Goal: Information Seeking & Learning: Find specific fact

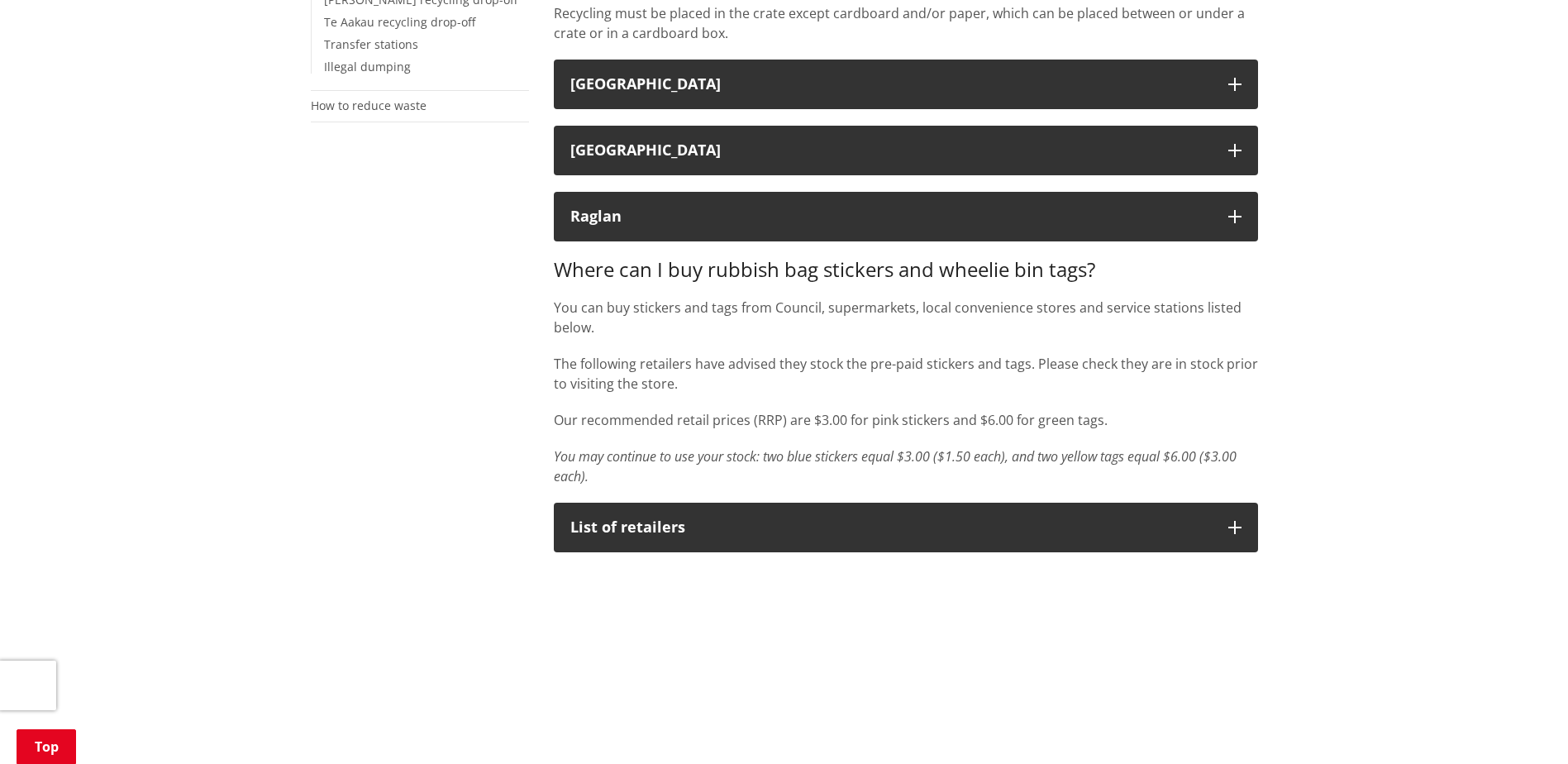
scroll to position [248, 0]
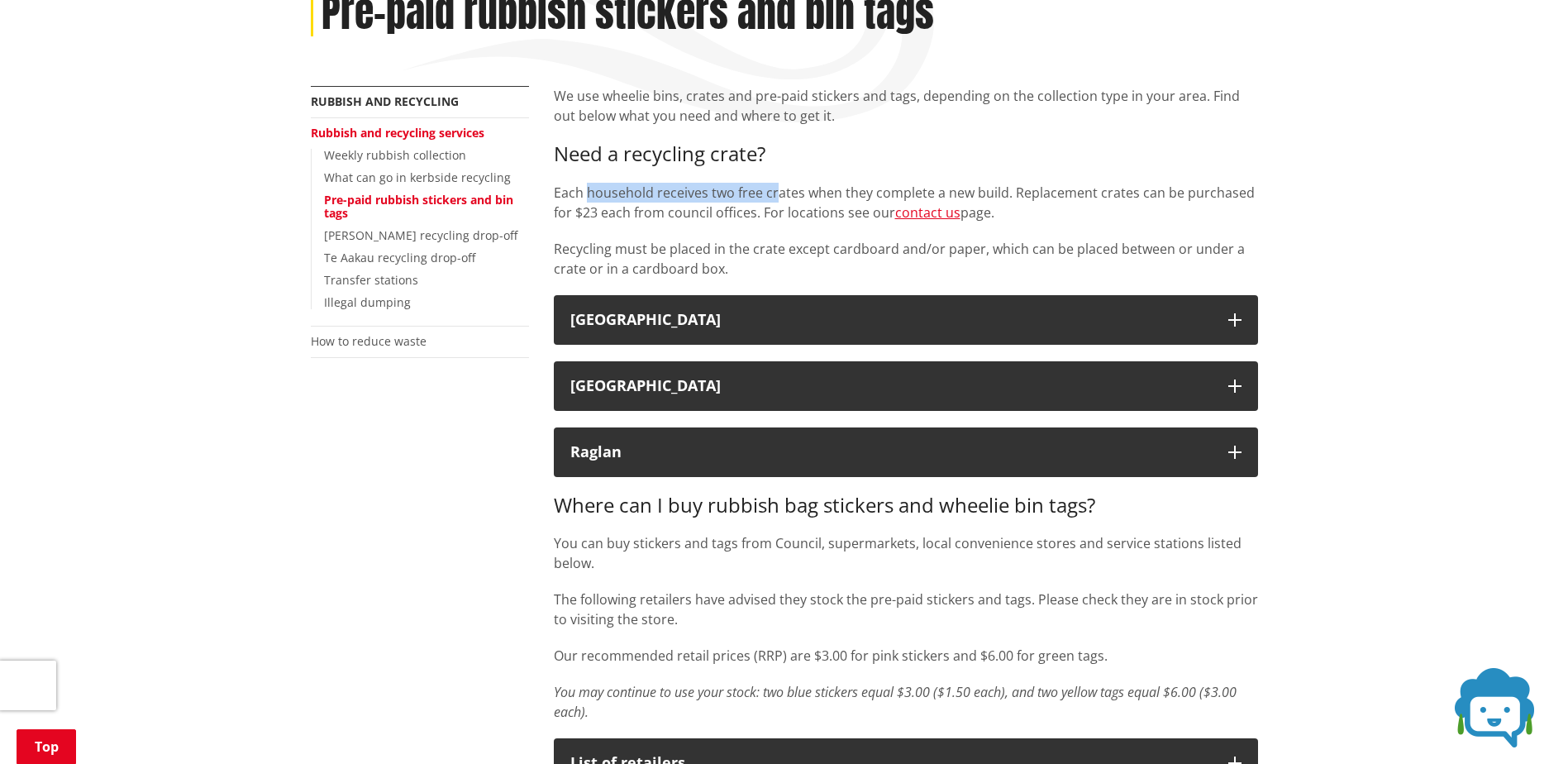
drag, startPoint x: 586, startPoint y: 192, endPoint x: 779, endPoint y: 197, distance: 193.1
click at [779, 197] on p "Each household receives two free crates when they complete a new build. Replace…" at bounding box center [905, 202] width 704 height 40
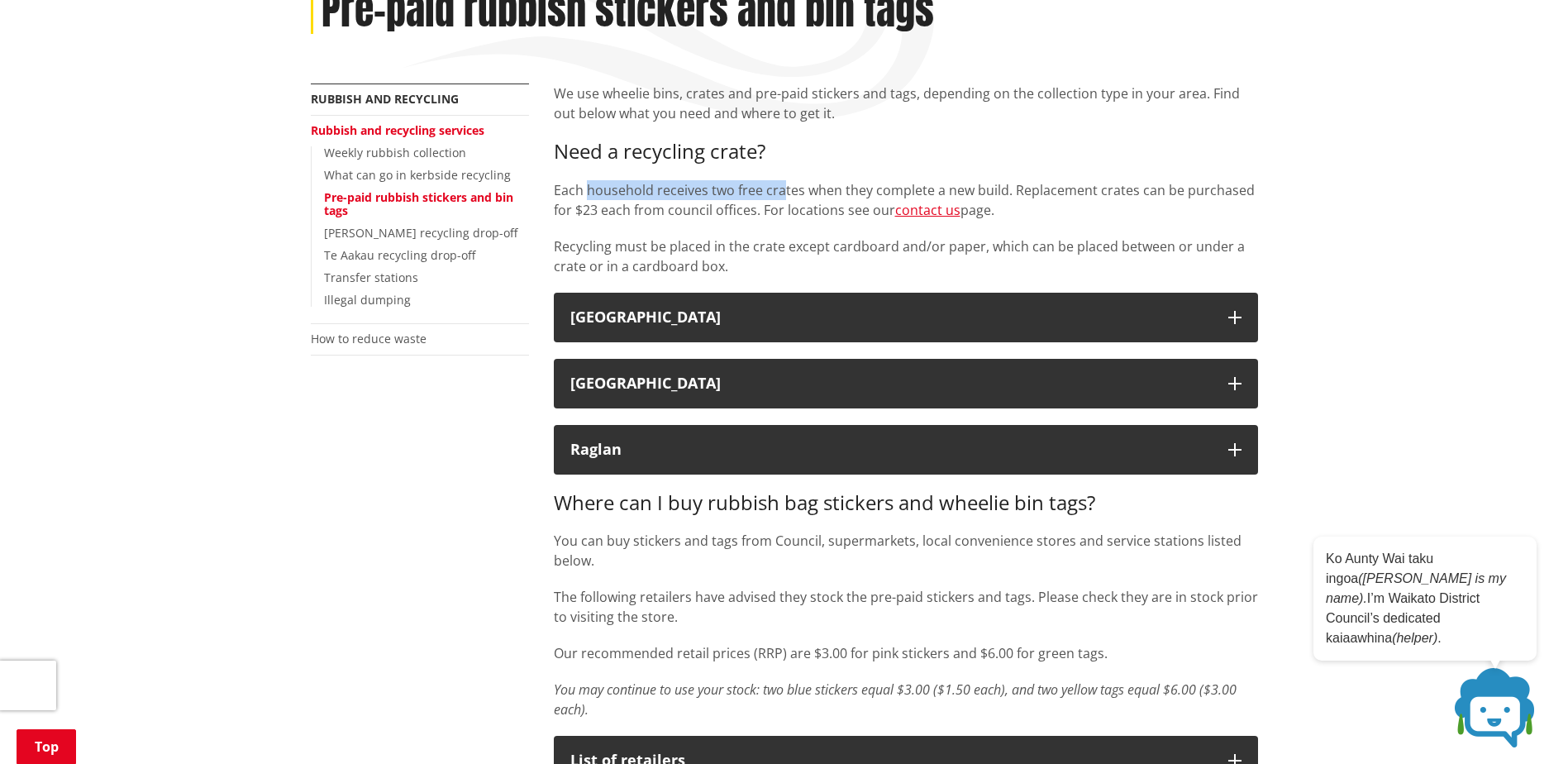
scroll to position [662, 0]
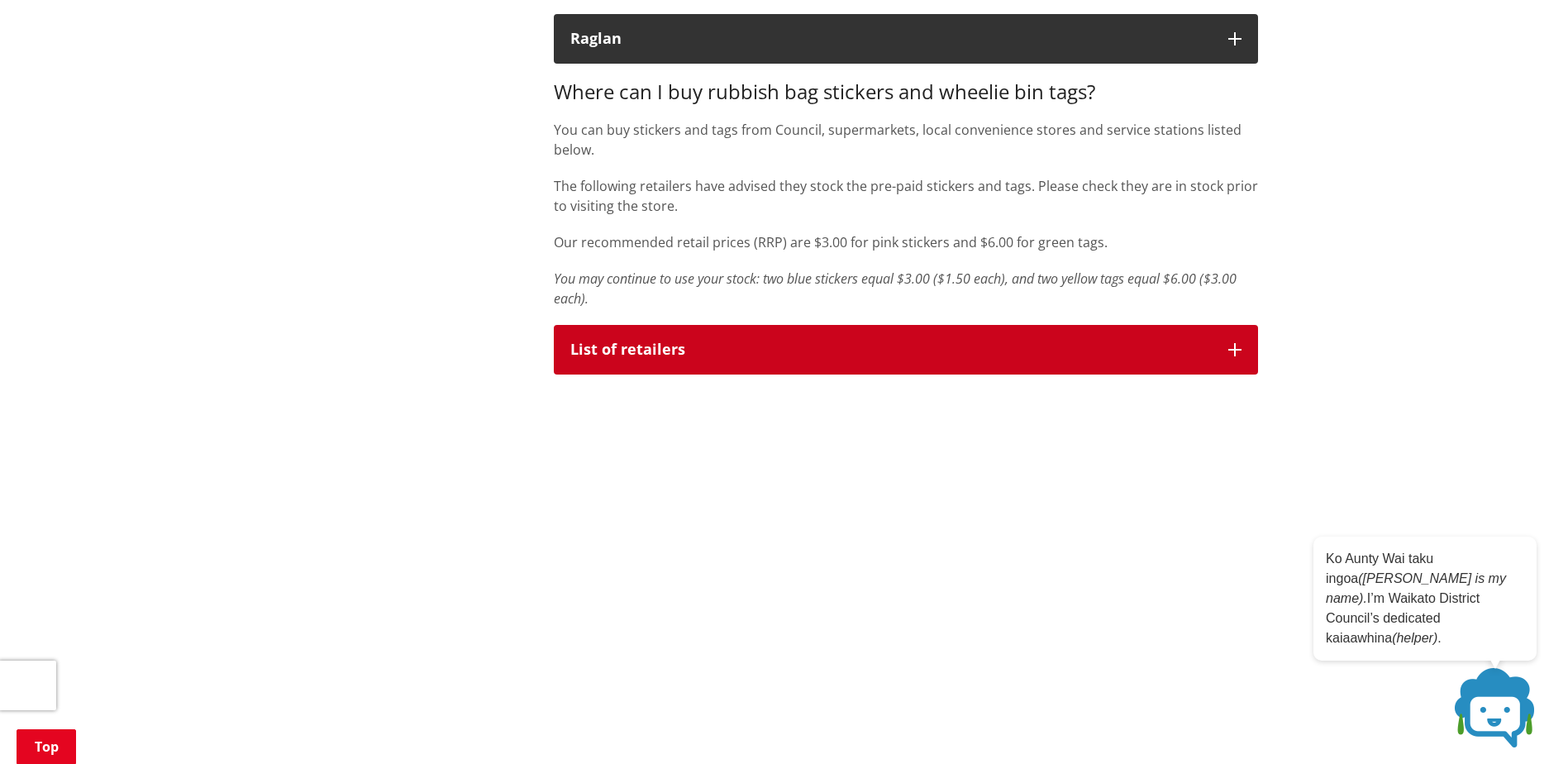
click at [645, 346] on div "List of retailers" at bounding box center [891, 350] width 641 height 17
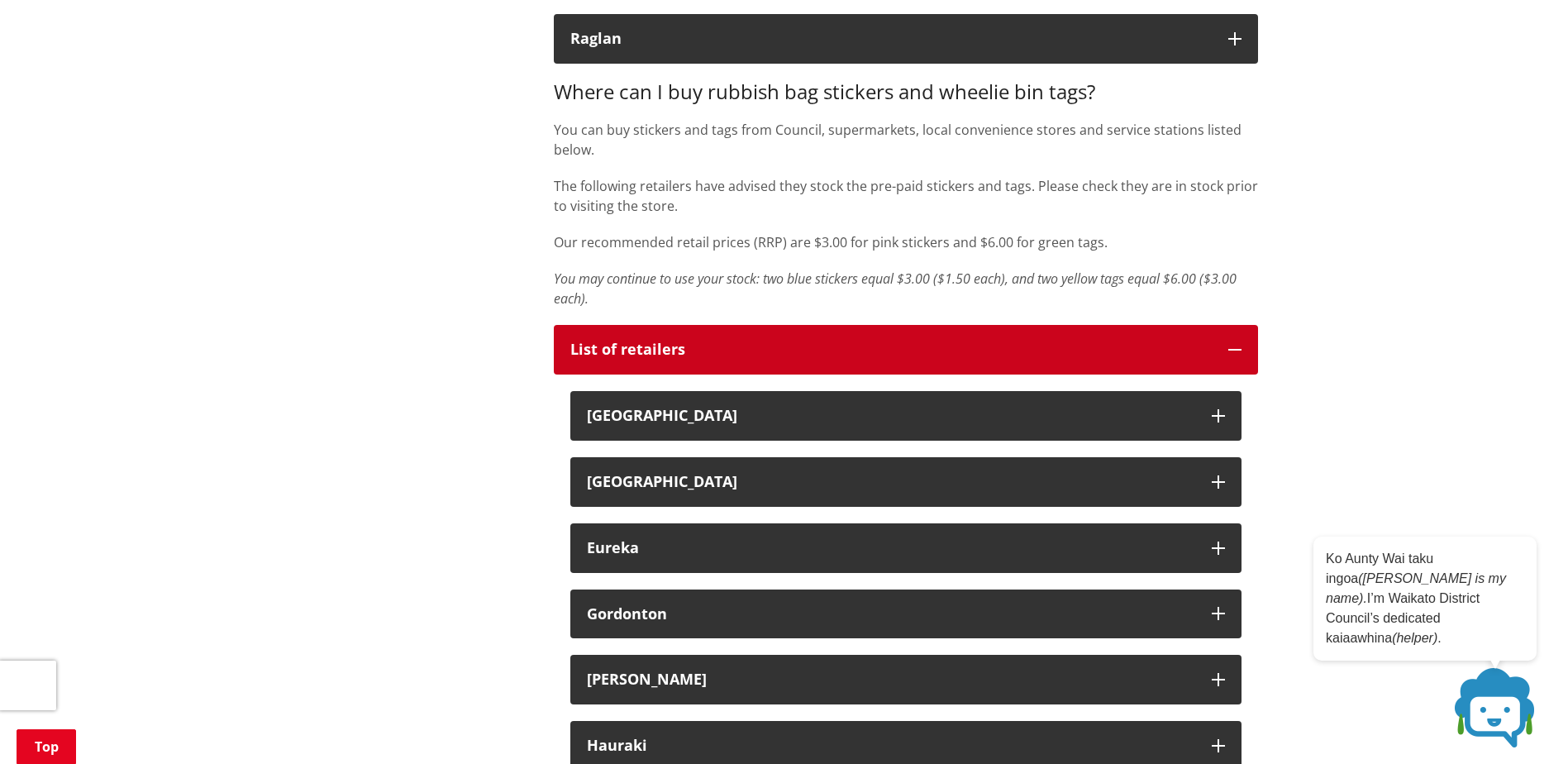
click at [754, 359] on button "List of retailers" at bounding box center [905, 350] width 704 height 50
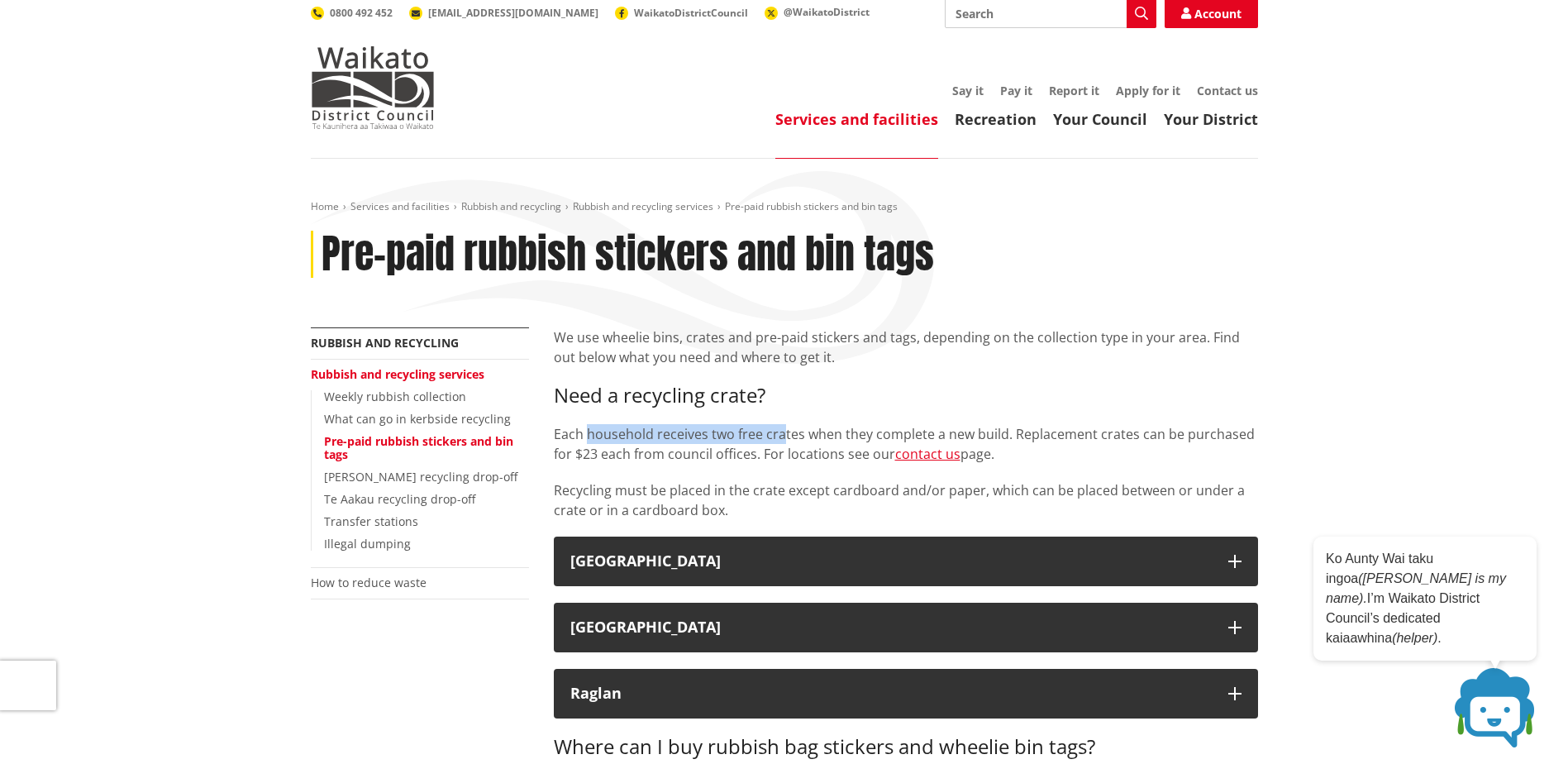
scroll to position [0, 0]
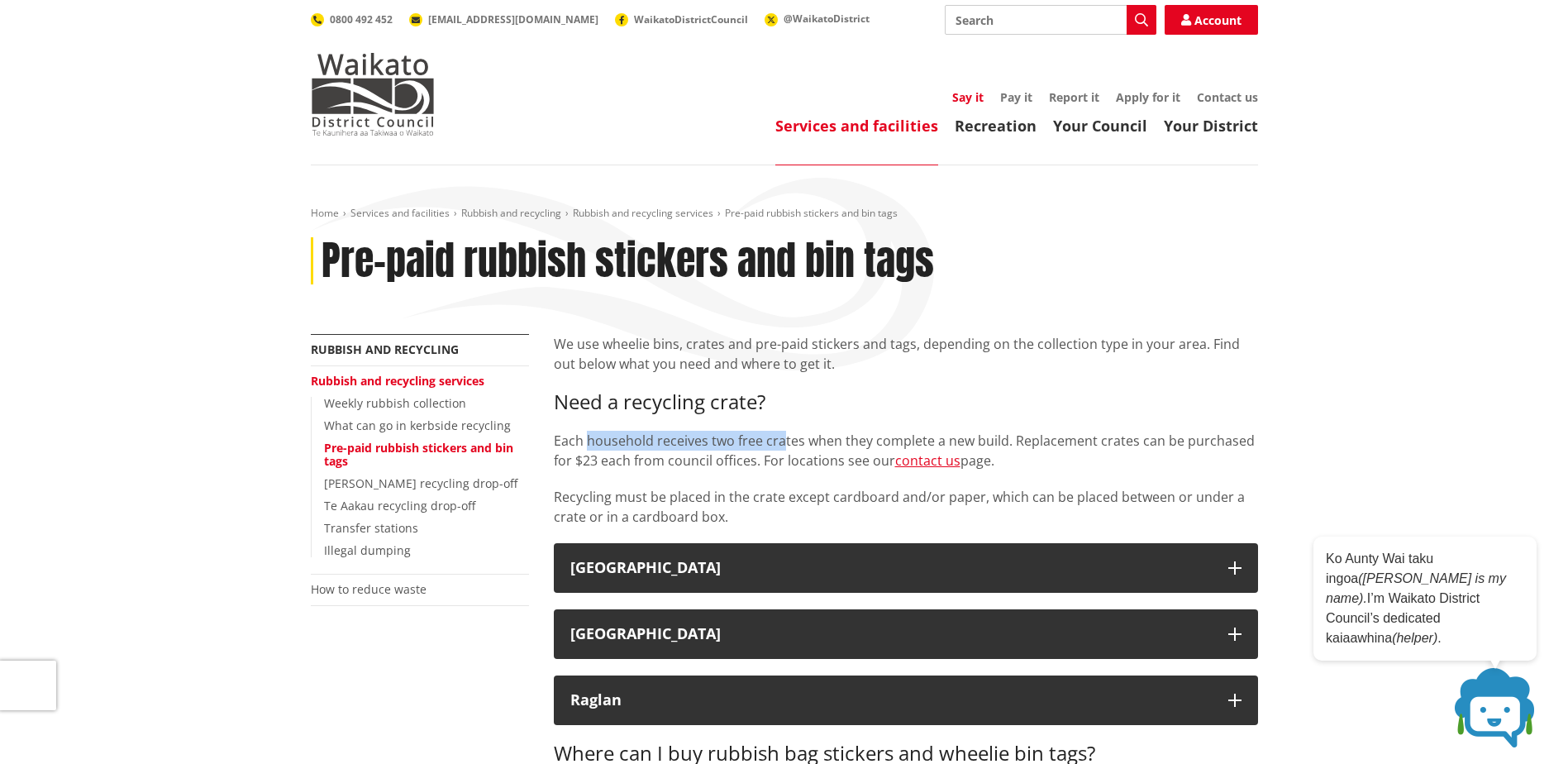
click at [977, 98] on link "Say it" at bounding box center [968, 97] width 32 height 16
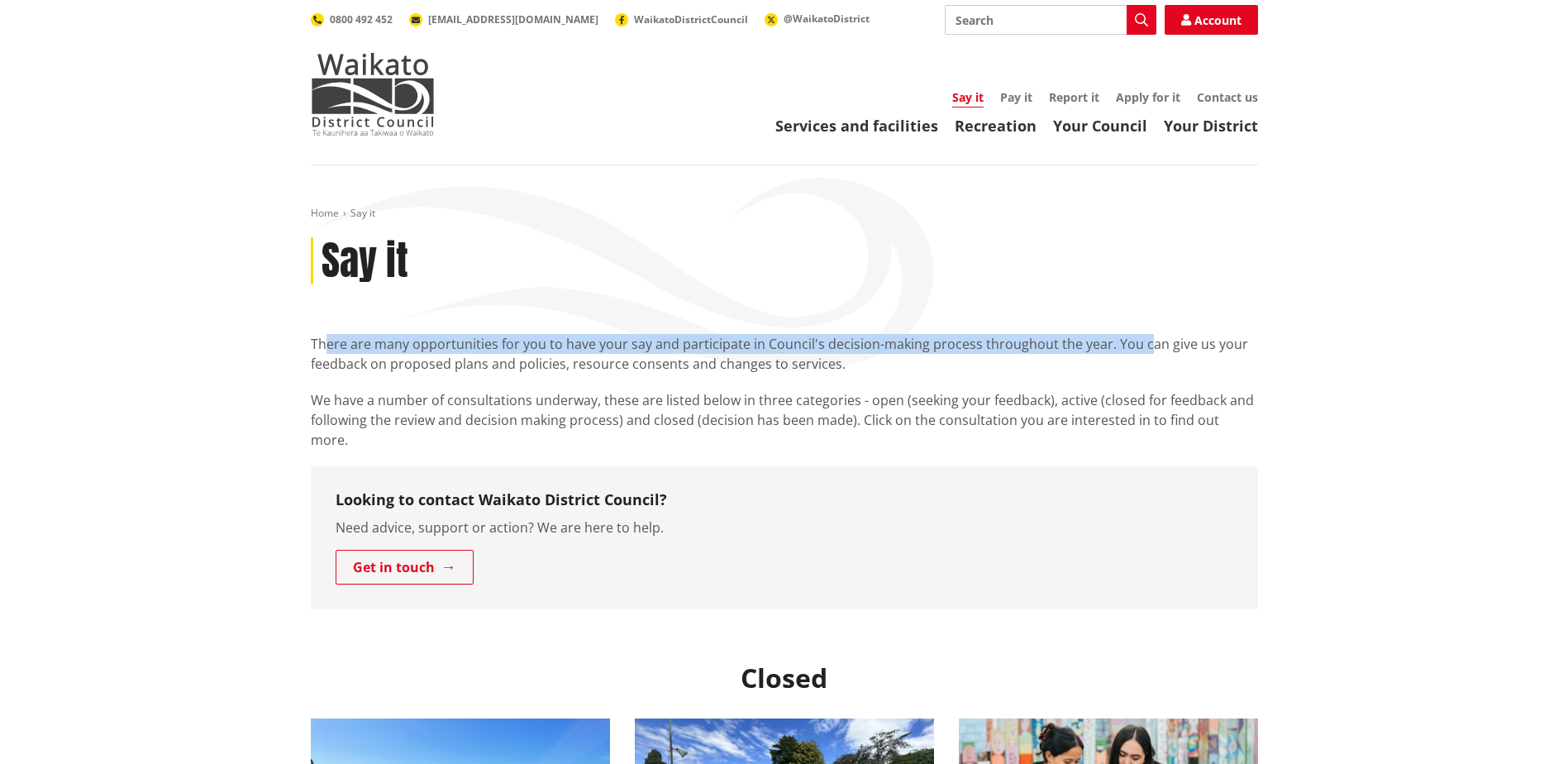
drag, startPoint x: 325, startPoint y: 348, endPoint x: 1156, endPoint y: 338, distance: 831.1
click at [1156, 338] on p "There are many opportunities for you to have your say and participate in Counci…" at bounding box center [784, 354] width 947 height 40
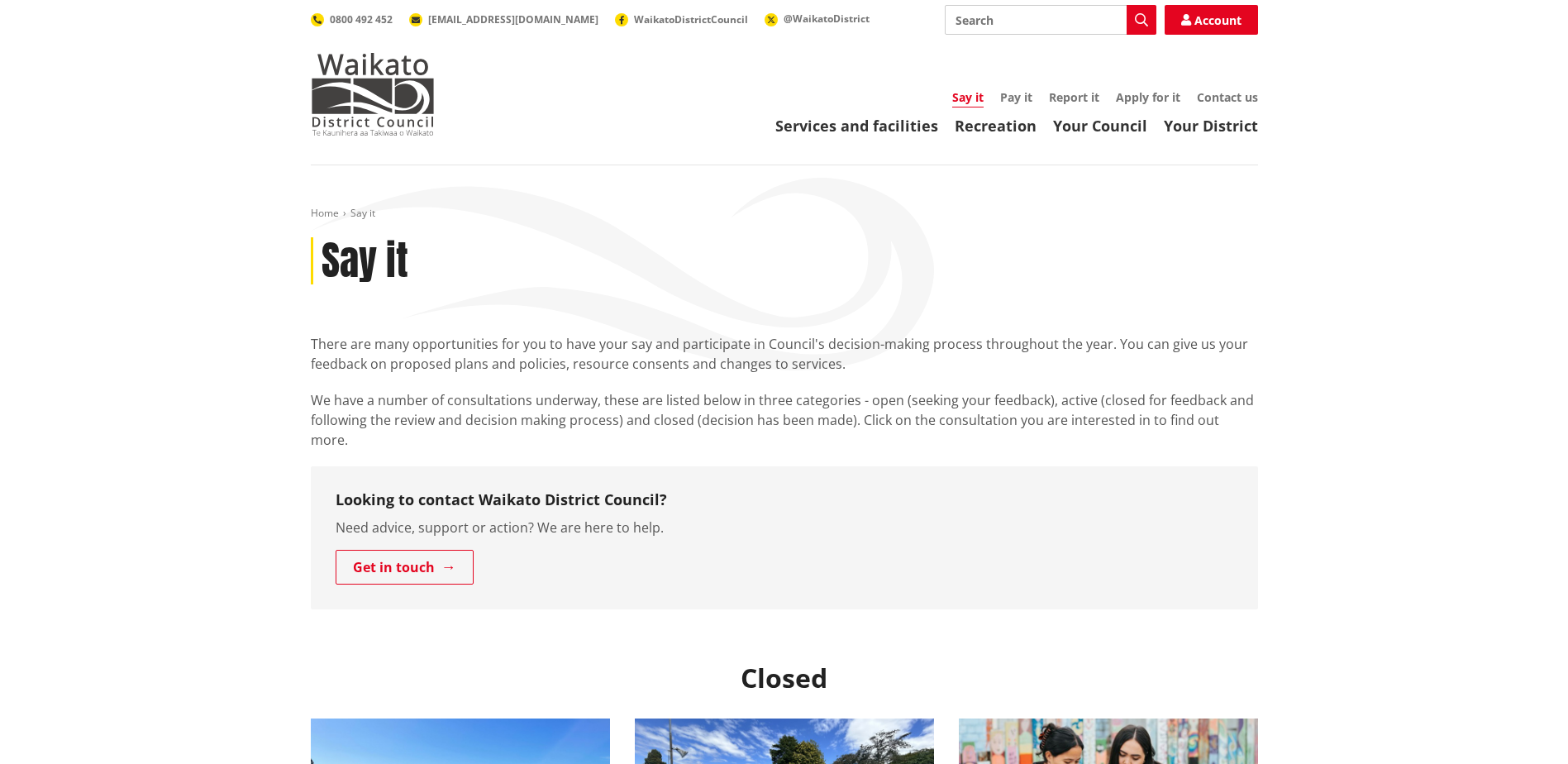
click at [1007, 97] on link "Pay it" at bounding box center [1016, 97] width 32 height 16
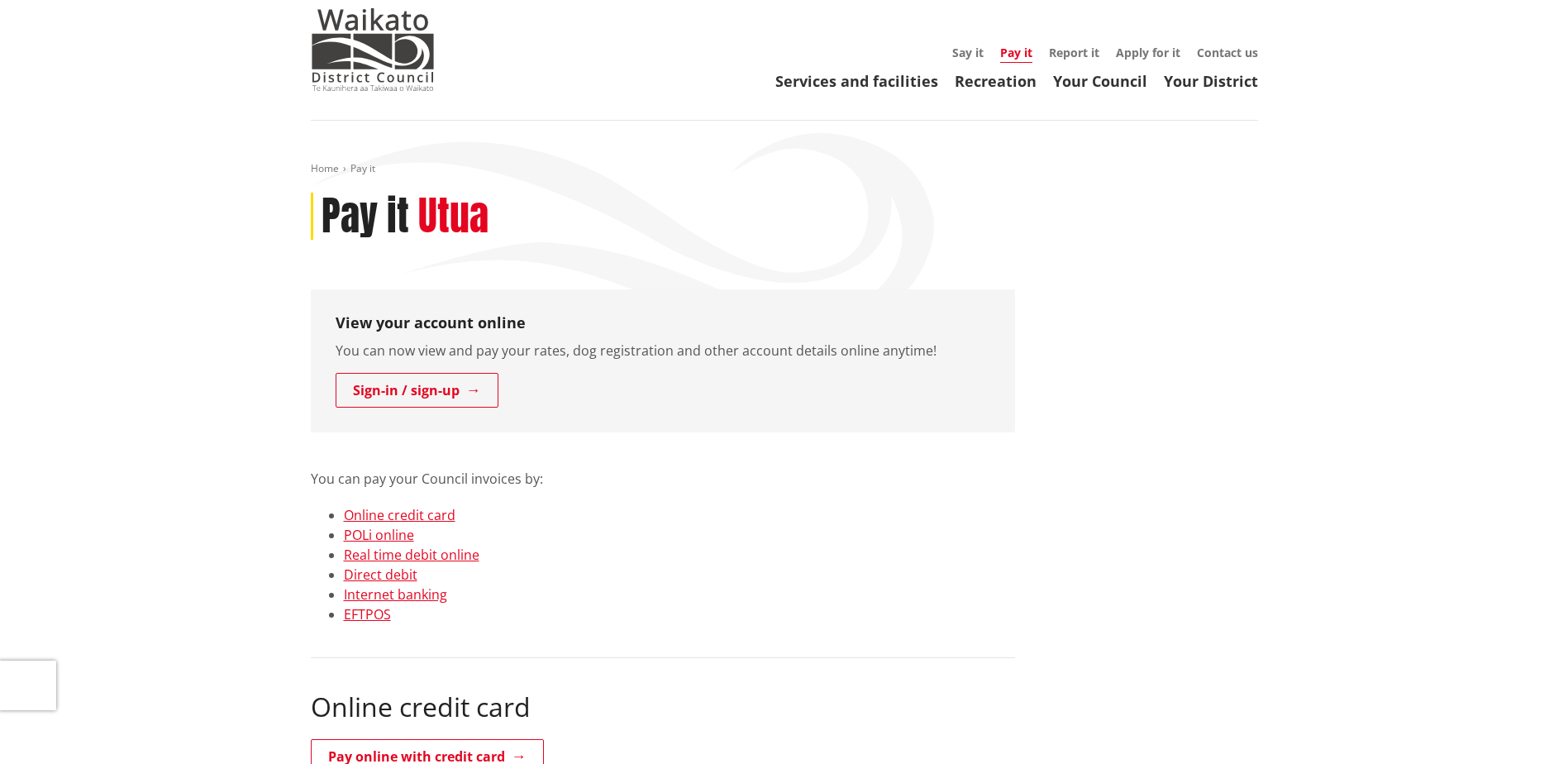
scroll to position [82, 0]
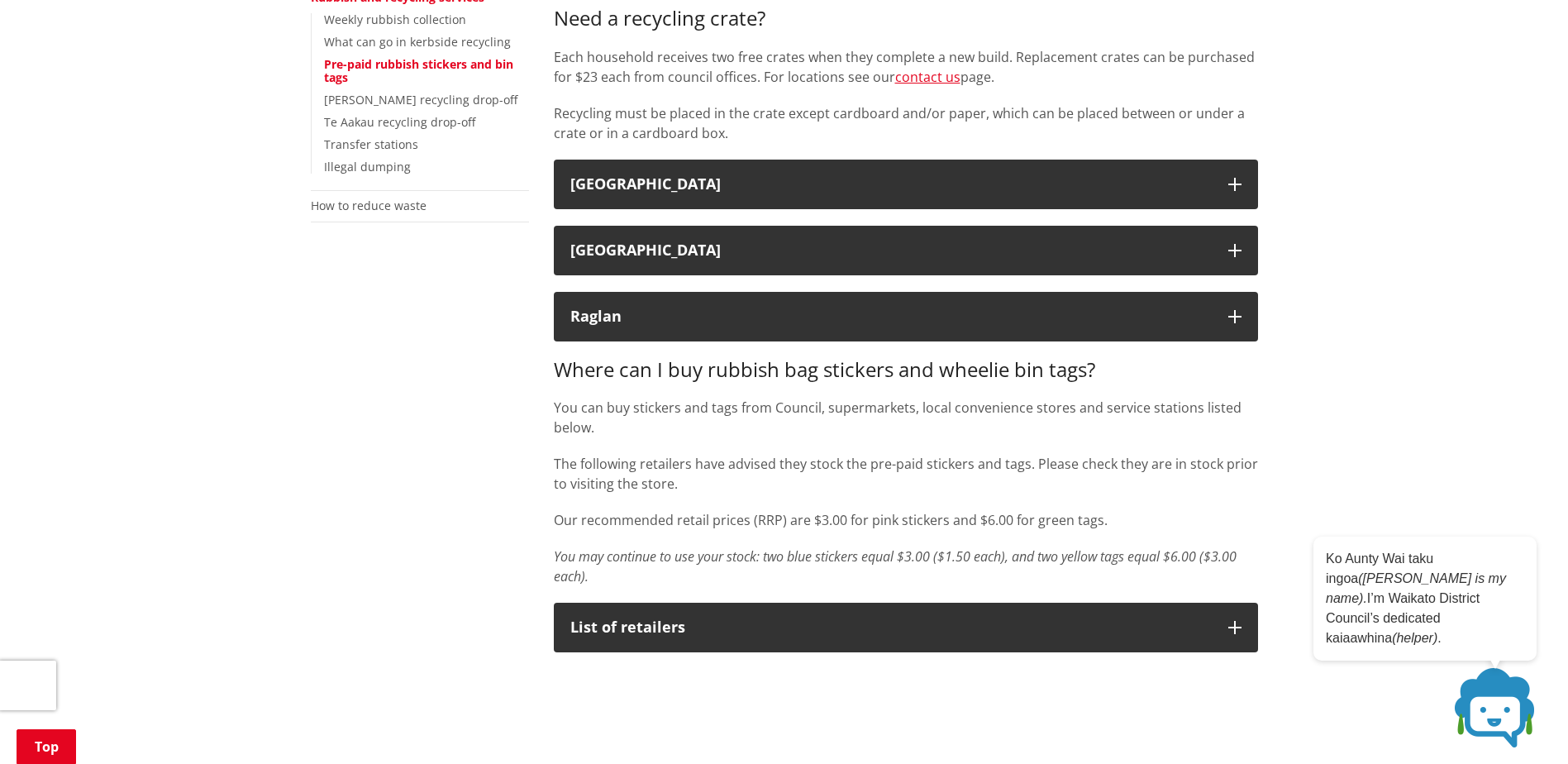
scroll to position [413, 0]
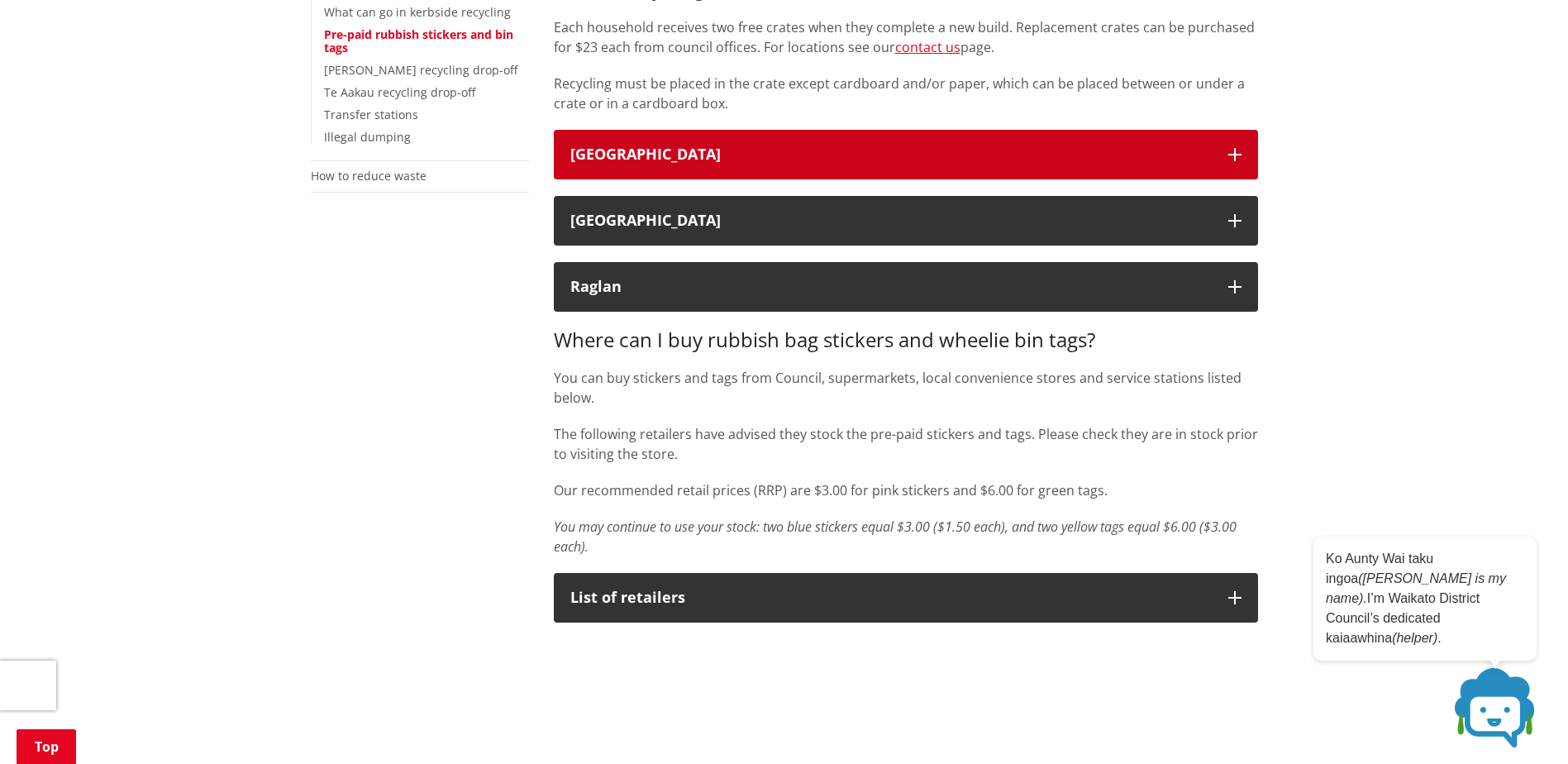
click at [710, 150] on div "Waikato District" at bounding box center [891, 155] width 641 height 17
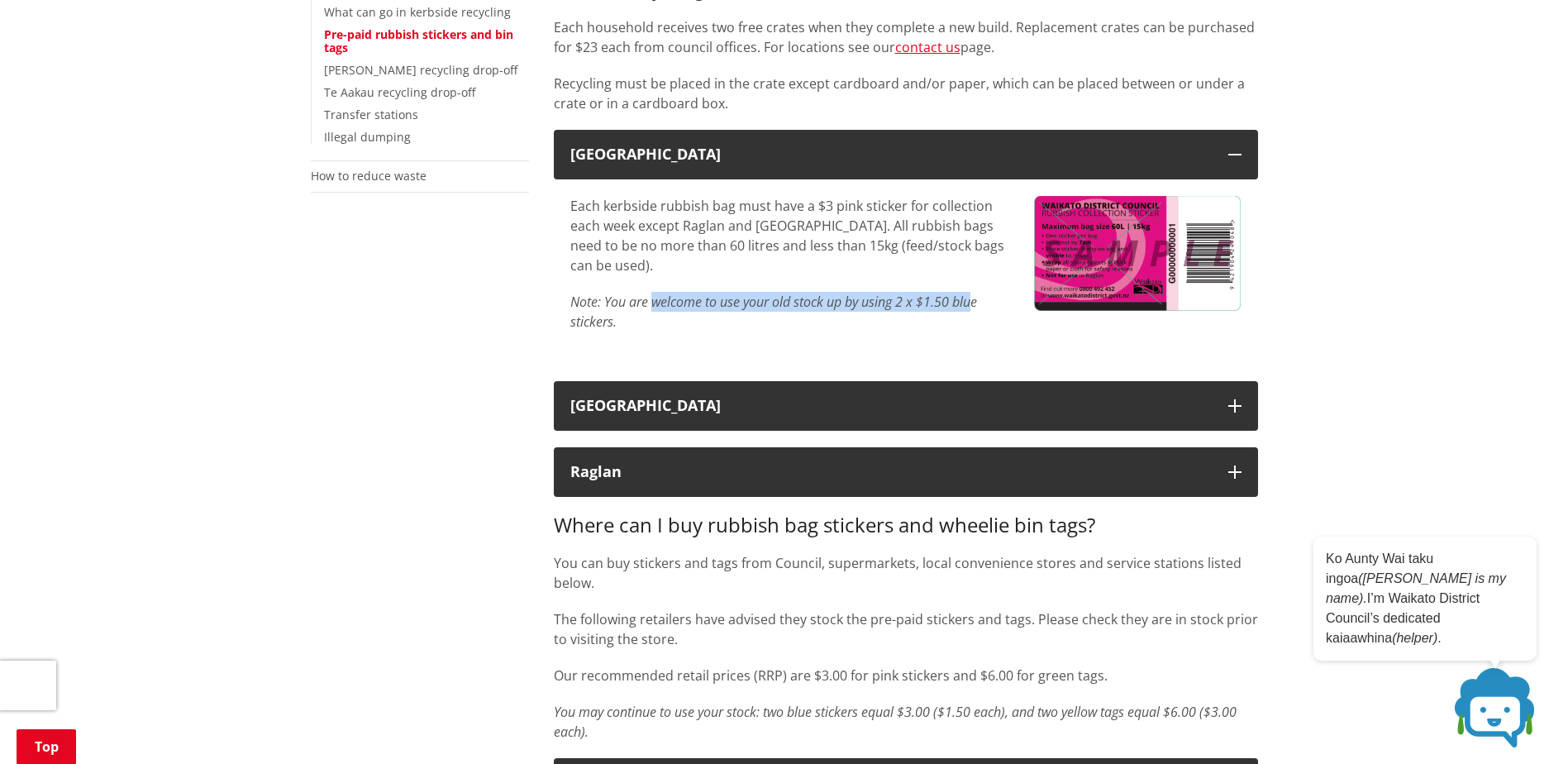
drag, startPoint x: 655, startPoint y: 277, endPoint x: 978, endPoint y: 303, distance: 324.0
click at [978, 303] on div "Each kerbside rubbish bag must have a $3 pink sticker for collection each week …" at bounding box center [789, 263] width 439 height 136
drag, startPoint x: 978, startPoint y: 303, endPoint x: 954, endPoint y: 307, distance: 24.3
click at [954, 307] on em "Note: You are welcome to use your old stock up by using 2 x $1.50 blue stickers." at bounding box center [774, 312] width 406 height 38
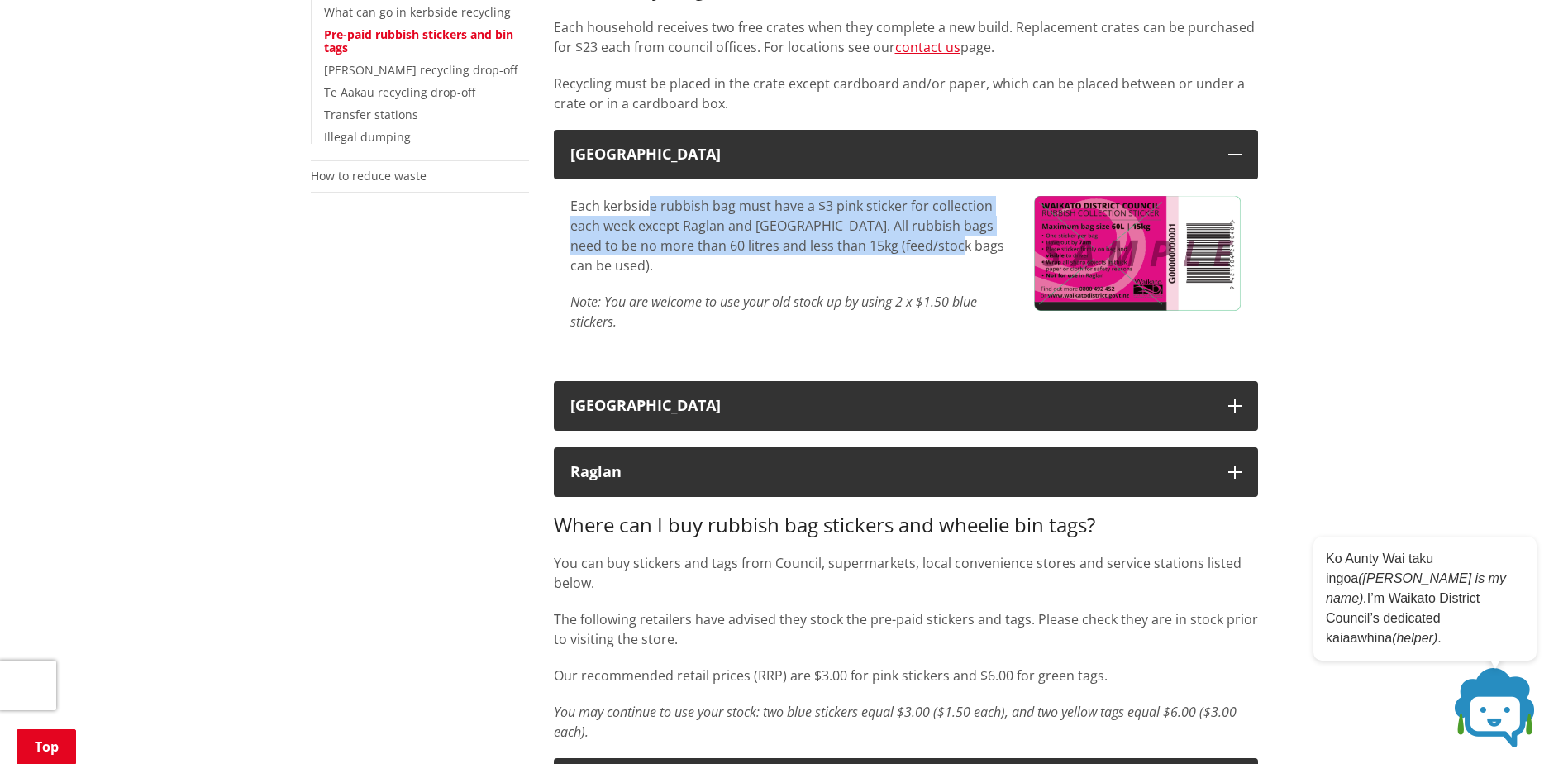
drag, startPoint x: 647, startPoint y: 212, endPoint x: 936, endPoint y: 240, distance: 290.4
click at [936, 240] on p "Each kerbside rubbish bag must have a $3 pink sticker for collection each week …" at bounding box center [789, 235] width 439 height 79
drag, startPoint x: 936, startPoint y: 240, endPoint x: 930, endPoint y: 252, distance: 13.4
click at [930, 252] on p "Each kerbside rubbish bag must have a $3 pink sticker for collection each week …" at bounding box center [789, 235] width 439 height 79
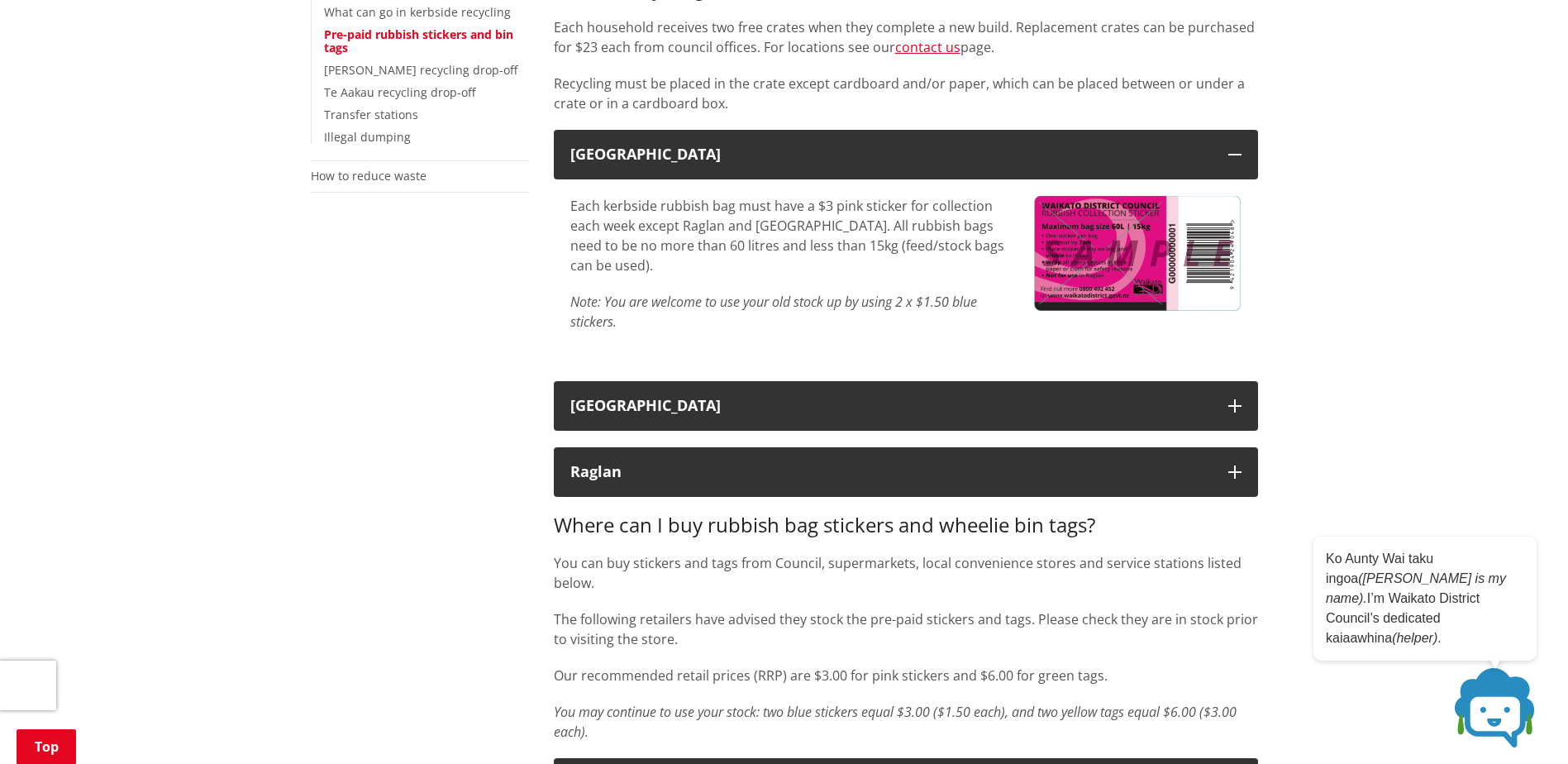
drag, startPoint x: 847, startPoint y: 257, endPoint x: 993, endPoint y: 262, distance: 146.1
click at [990, 261] on p "Each kerbside rubbish bag must have a $3 pink sticker for collection each week …" at bounding box center [789, 235] width 439 height 79
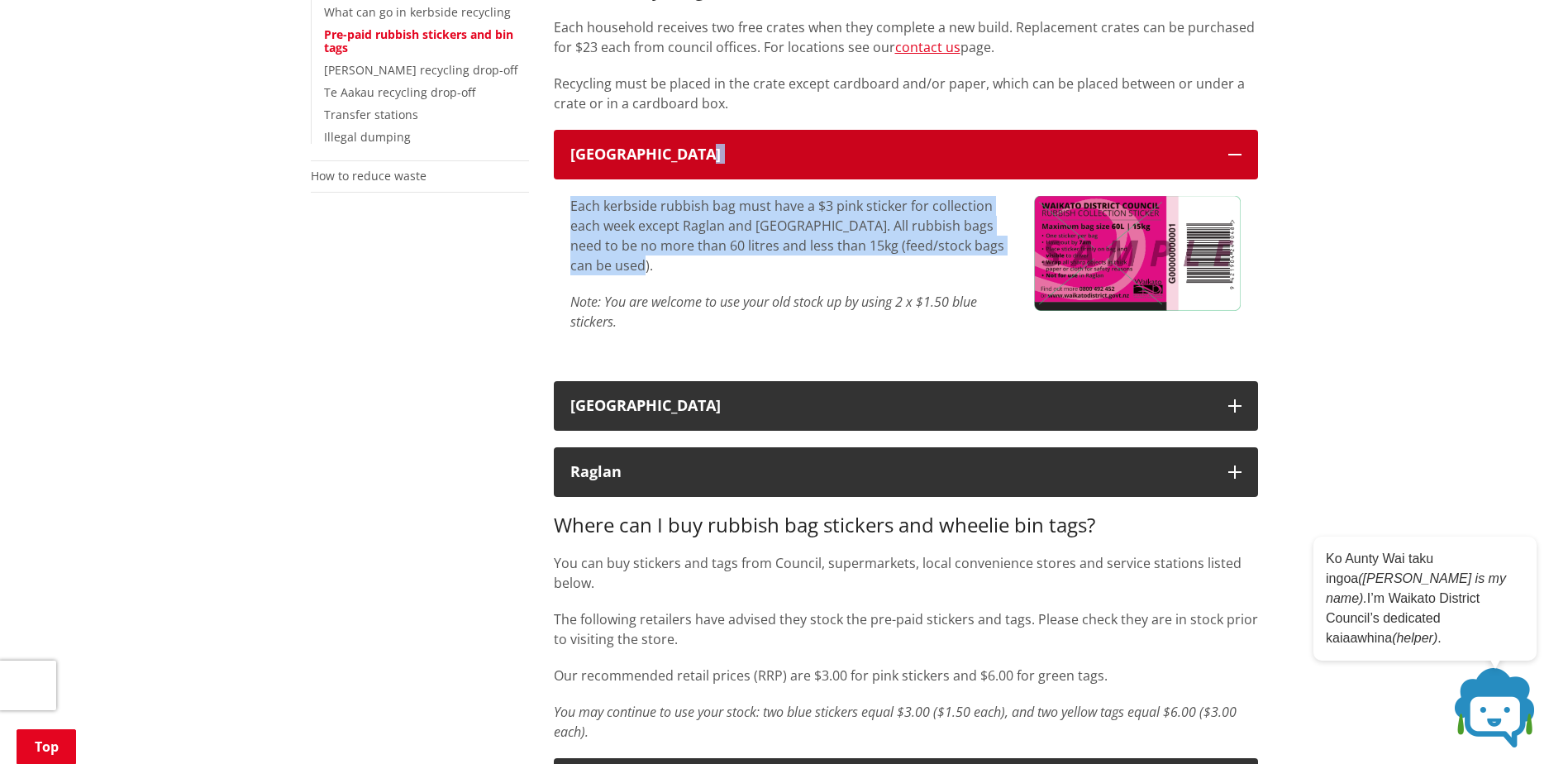
drag, startPoint x: 908, startPoint y: 271, endPoint x: 704, endPoint y: 167, distance: 229.0
click at [704, 167] on div "Waikato District Each kerbside rubbish bag must have a $3 pink sticker for coll…" at bounding box center [905, 247] width 704 height 235
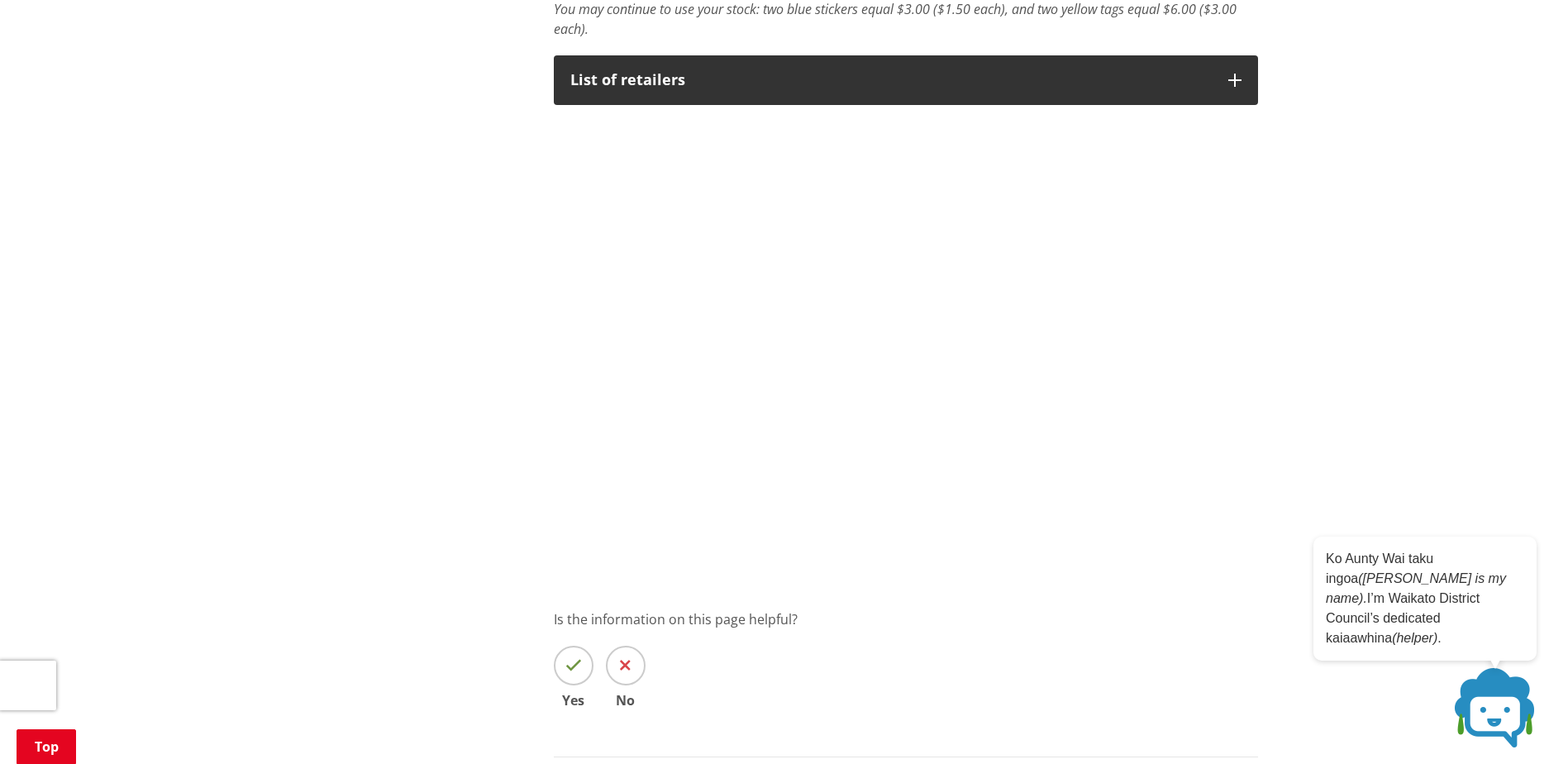
scroll to position [1075, 0]
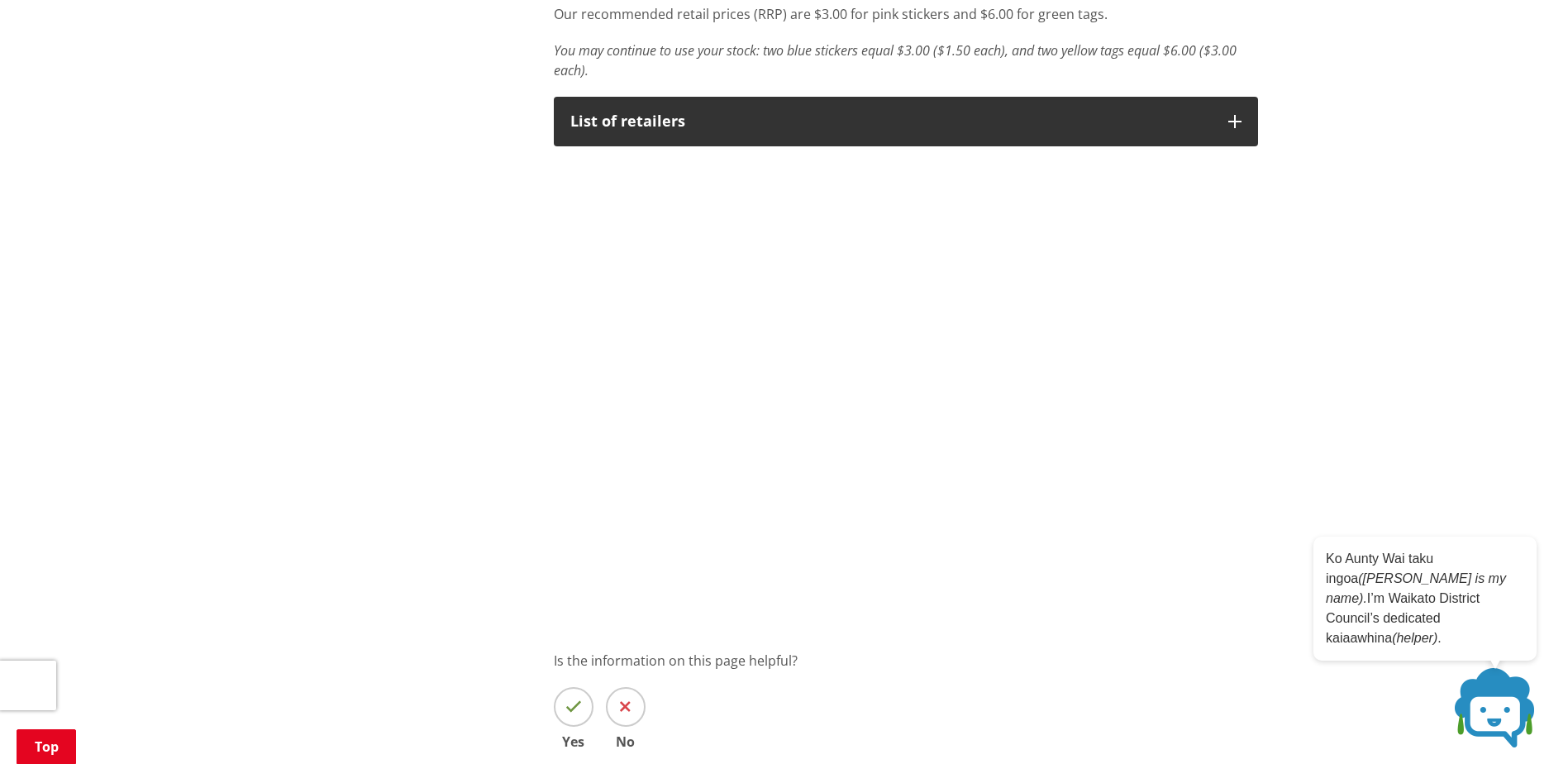
click at [1393, 361] on div "Home Services and facilities Rubbish and recycling Rubbish and recycling servic…" at bounding box center [784, 3] width 1568 height 1827
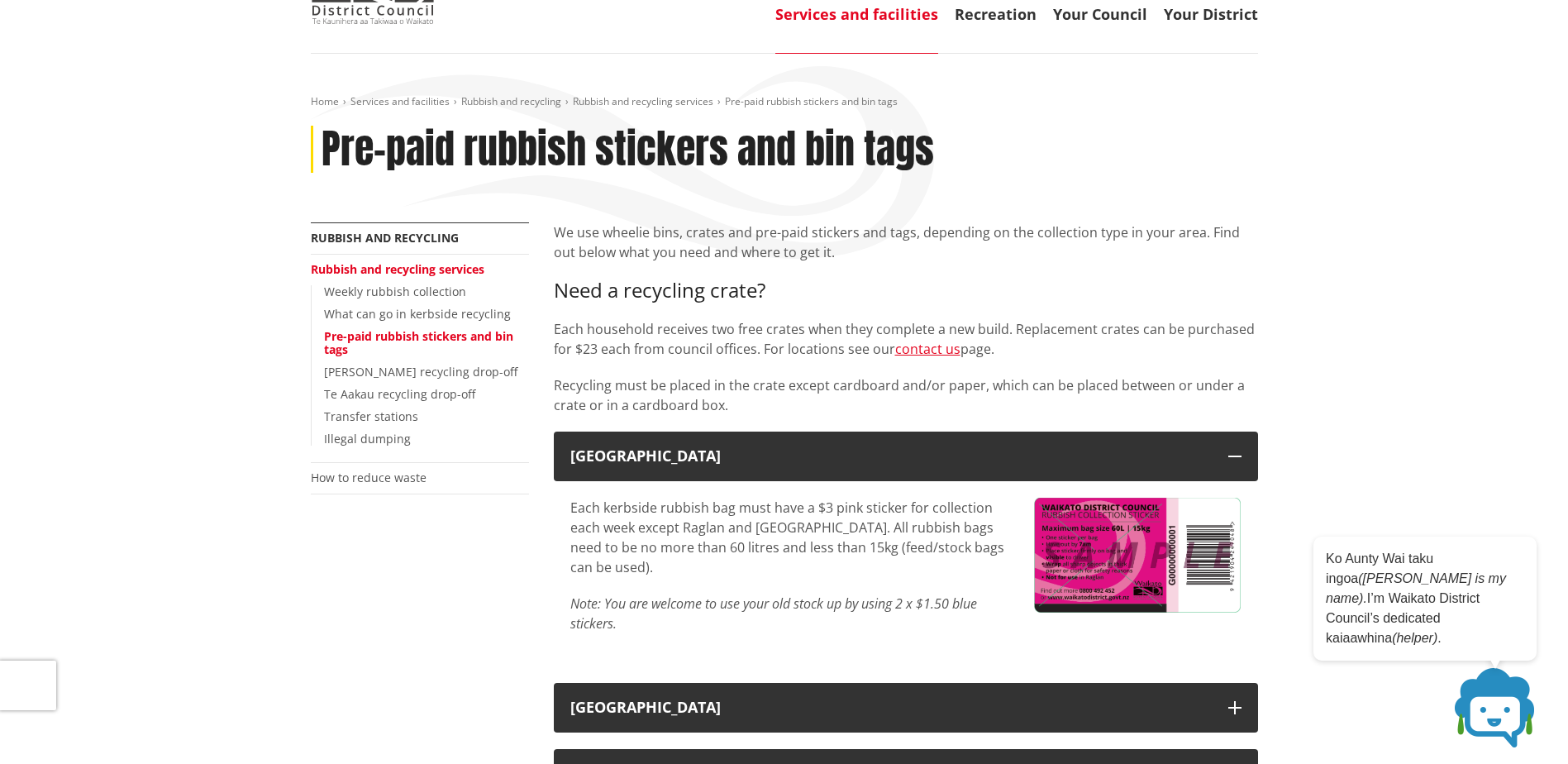
scroll to position [0, 0]
